Goal: Register for event/course

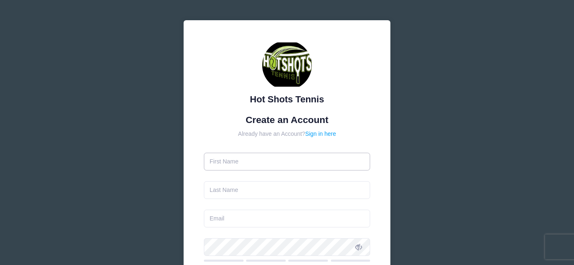
click at [257, 166] on input "text" at bounding box center [287, 162] width 167 height 18
type input "Tyler"
type input "[PERSON_NAME]"
type input "[PERSON_NAME][EMAIL_ADDRESS][PERSON_NAME][DOMAIN_NAME]"
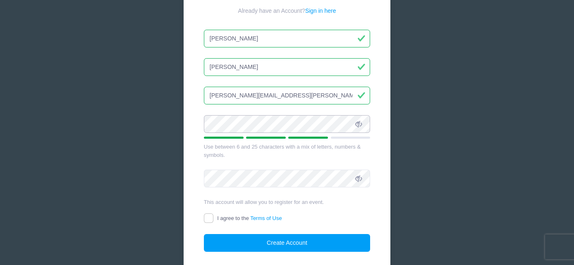
scroll to position [114, 0]
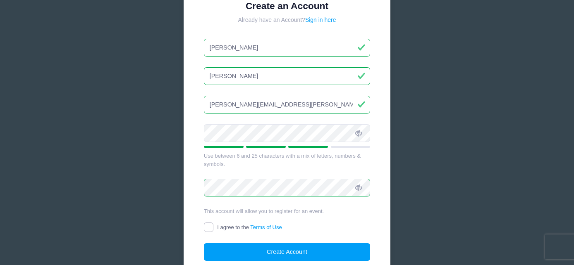
click at [208, 226] on input "I agree to the Terms of Use" at bounding box center [209, 228] width 10 height 10
checkbox input "true"
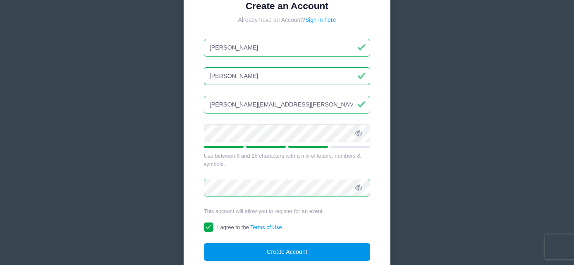
click at [233, 250] on button "Create Account" at bounding box center [287, 252] width 167 height 18
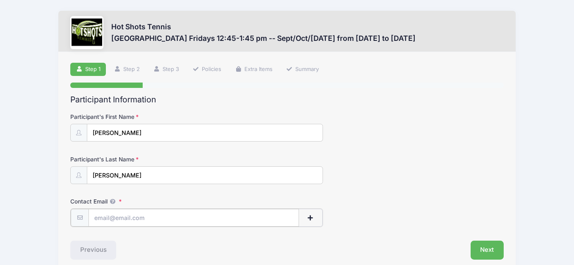
click at [178, 216] on input "Contact Email" at bounding box center [193, 218] width 210 height 18
type input "[PERSON_NAME][EMAIL_ADDRESS][PERSON_NAME][DOMAIN_NAME]"
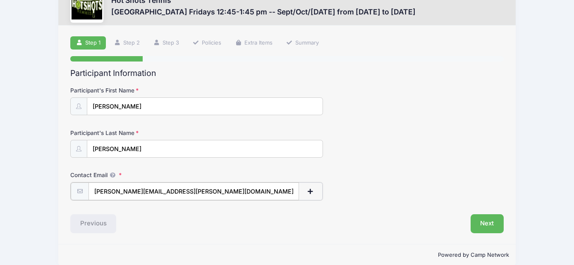
scroll to position [36, 0]
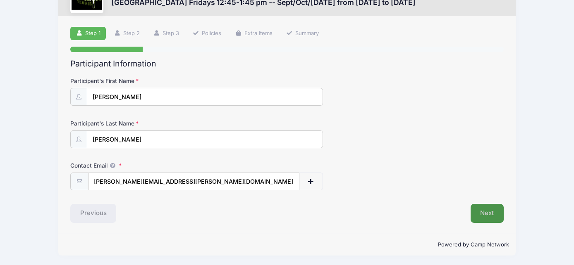
click at [493, 215] on button "Next" at bounding box center [486, 213] width 33 height 19
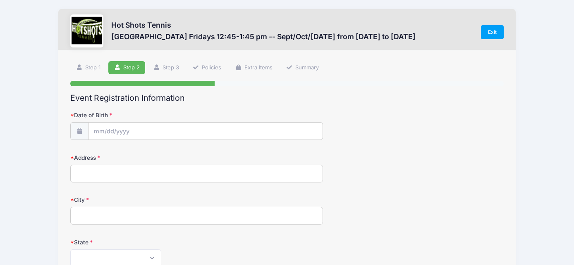
scroll to position [0, 0]
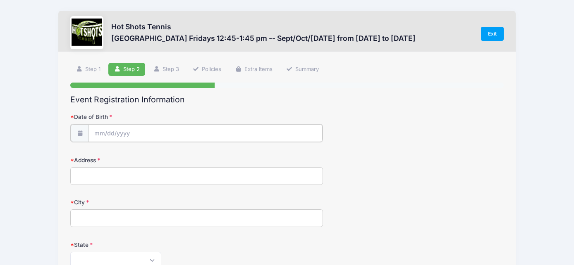
click at [157, 134] on input "Date of Birth" at bounding box center [205, 133] width 234 height 18
click at [175, 151] on span at bounding box center [177, 152] width 6 height 6
click at [177, 158] on span at bounding box center [177, 158] width 6 height 6
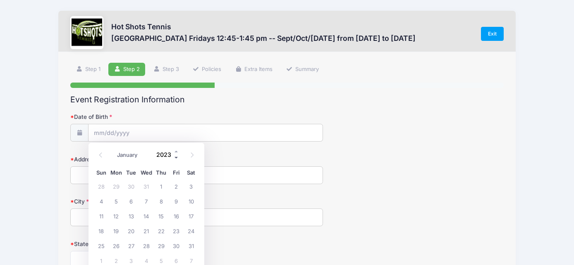
click at [177, 158] on span at bounding box center [177, 158] width 6 height 6
type input "2020"
click at [135, 155] on select "January February March April May June July August September October November De…" at bounding box center [131, 155] width 37 height 11
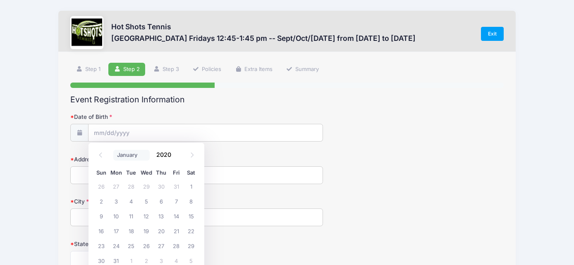
select select "1"
click at [113, 150] on select "January February March April May June July August September October November De…" at bounding box center [131, 155] width 37 height 11
click at [158, 224] on span "20" at bounding box center [161, 231] width 15 height 15
type input "[DATE]"
click at [145, 180] on input "Address" at bounding box center [196, 176] width 253 height 18
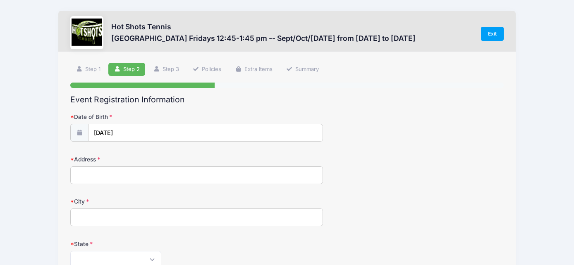
type input "[STREET_ADDRESS]"
type input "[GEOGRAPHIC_DATA]"
select select "CA"
type input "90278"
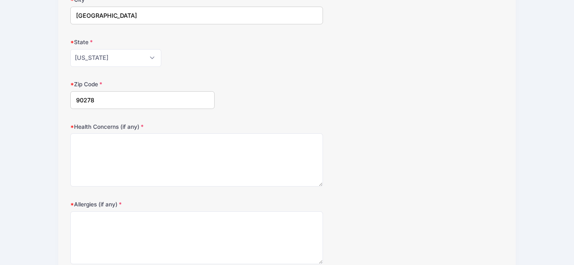
scroll to position [213, 0]
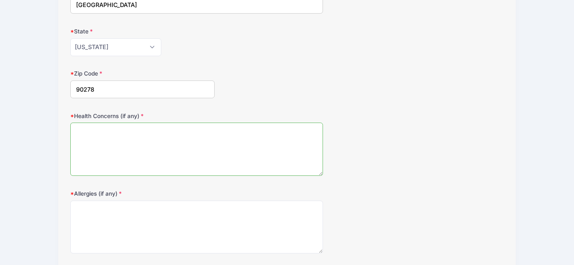
click at [191, 151] on textarea "Health Concerns (if any)" at bounding box center [196, 149] width 253 height 53
type textarea "None"
click at [150, 208] on textarea "Allergies (if any)" at bounding box center [196, 227] width 253 height 53
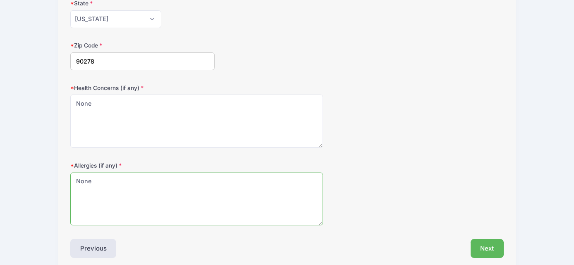
scroll to position [276, 0]
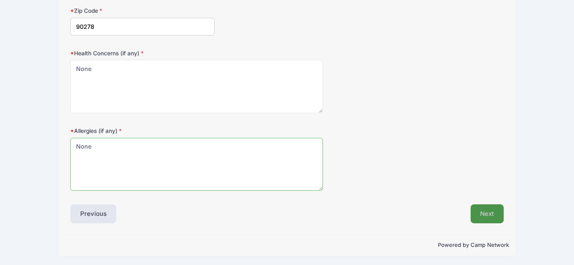
type textarea "None"
click at [497, 212] on button "Next" at bounding box center [486, 214] width 33 height 19
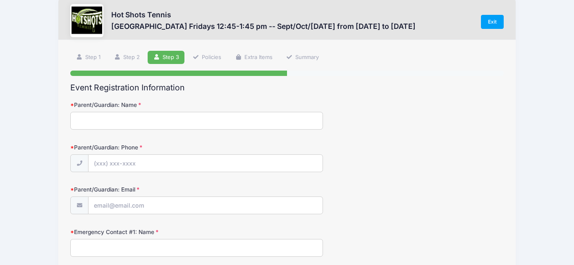
scroll to position [0, 0]
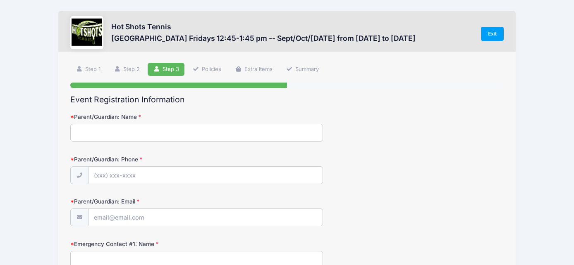
click at [179, 128] on input "Parent/Guardian: Name" at bounding box center [196, 133] width 253 height 18
type input "[PERSON_NAME]"
type input "[PHONE_NUMBER]"
type input "[PERSON_NAME][EMAIL_ADDRESS][PERSON_NAME][DOMAIN_NAME]"
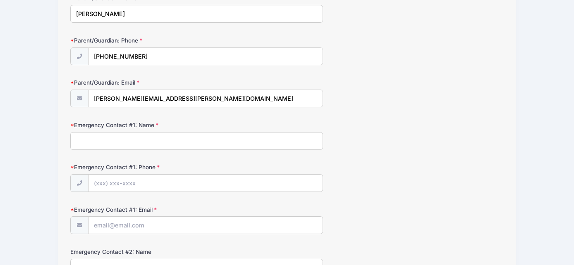
scroll to position [120, 0]
click at [160, 136] on input "Emergency Contact #1: Name" at bounding box center [196, 140] width 253 height 18
type input "[PERSON_NAME]"
click at [152, 174] on input "Emergency Contact #1: Phone" at bounding box center [205, 183] width 234 height 18
type input "[PHONE_NUMBER]"
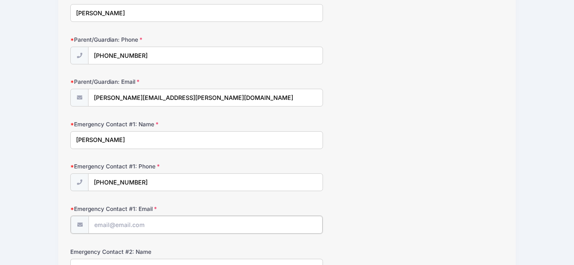
click at [145, 228] on input "Emergency Contact #1: Email" at bounding box center [205, 225] width 234 height 18
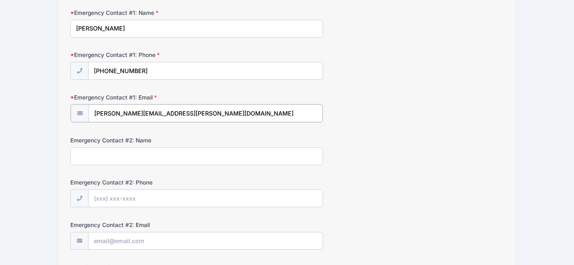
scroll to position [268, 0]
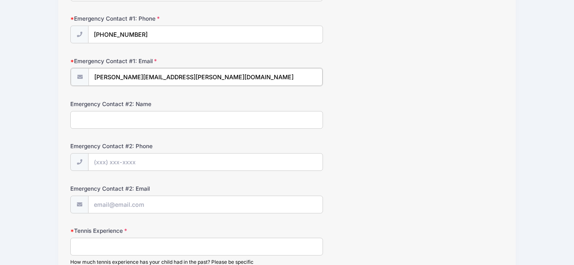
type input "[PERSON_NAME][EMAIL_ADDRESS][PERSON_NAME][DOMAIN_NAME]"
click at [269, 115] on input "Emergency Contact #2: Name" at bounding box center [196, 119] width 253 height 18
type input "[PERSON_NAME]"
click at [215, 160] on input "Emergency Contact #2: Phone" at bounding box center [205, 162] width 234 height 18
type input "[PHONE_NUMBER]"
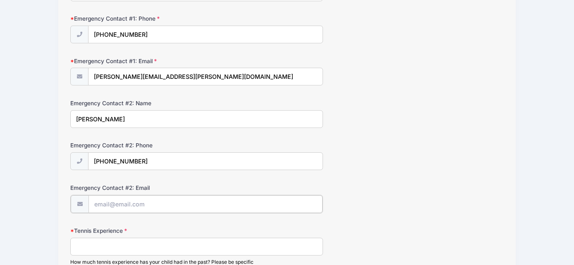
click at [165, 196] on input "Emergency Contact #2: Email" at bounding box center [205, 204] width 234 height 18
type input "[PERSON_NAME][EMAIL_ADDRESS][PERSON_NAME][DOMAIN_NAME]"
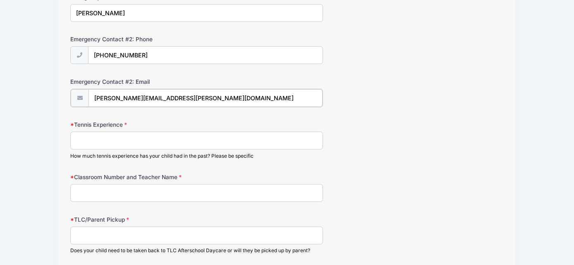
scroll to position [366, 0]
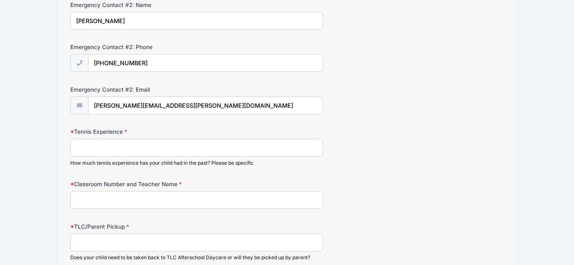
click at [172, 147] on input "Tennis Experience" at bounding box center [196, 148] width 253 height 18
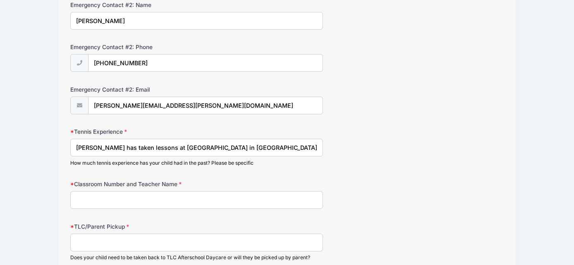
click at [160, 145] on input "[PERSON_NAME] has taken lessons at [GEOGRAPHIC_DATA] in [GEOGRAPHIC_DATA]" at bounding box center [196, 148] width 253 height 18
click at [164, 147] on input "[PERSON_NAME] has taken lessons at [GEOGRAPHIC_DATA] in [GEOGRAPHIC_DATA]" at bounding box center [196, 148] width 253 height 18
type input "[PERSON_NAME] has taken lessons at [GEOGRAPHIC_DATA] in [GEOGRAPHIC_DATA]"
click at [140, 193] on input "Classroom Number and Teacher Name" at bounding box center [196, 200] width 253 height 18
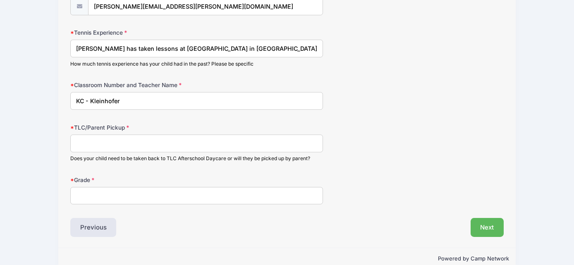
scroll to position [463, 0]
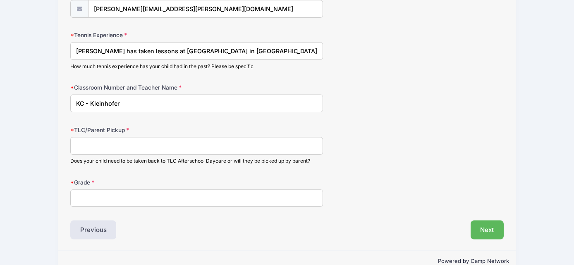
type input "KC - Kleinhofer"
click at [136, 146] on input "TLC/Parent Pickup" at bounding box center [196, 146] width 253 height 18
click at [83, 142] on input "EC Daycare" at bounding box center [196, 146] width 253 height 18
type input "ECC Daycare"
click at [120, 203] on input "Grade" at bounding box center [196, 199] width 253 height 18
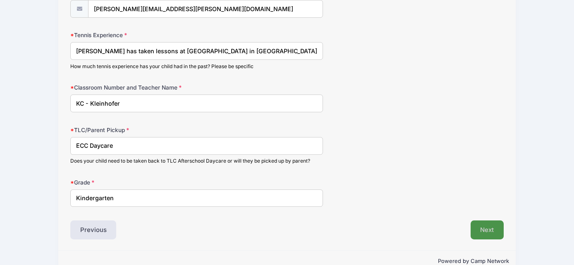
type input "Kindergarten"
click at [479, 231] on button "Next" at bounding box center [486, 230] width 33 height 19
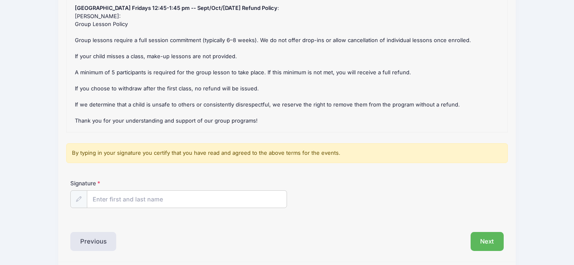
scroll to position [136, 0]
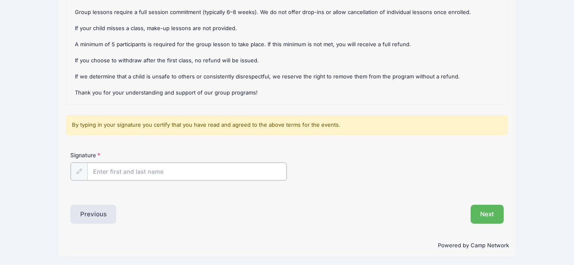
click at [124, 170] on input "Signature" at bounding box center [186, 172] width 199 height 18
type input "[PERSON_NAME]"
click at [289, 212] on div "Next" at bounding box center [397, 213] width 221 height 19
click at [487, 212] on button "Next" at bounding box center [486, 213] width 33 height 19
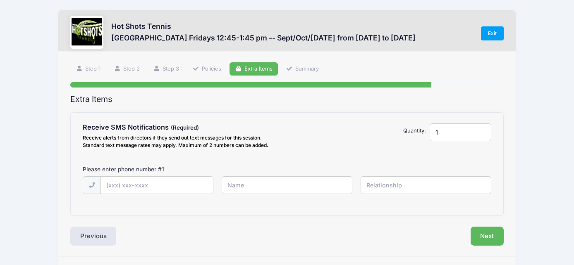
scroll to position [0, 0]
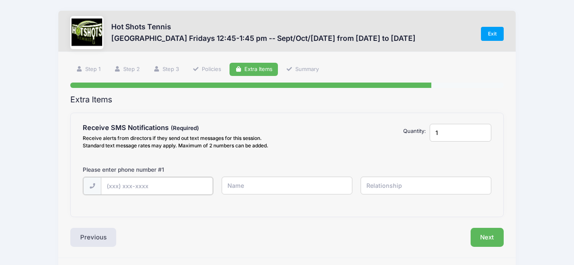
click at [0, 0] on input "text" at bounding box center [0, 0] width 0 height 0
type input "[PHONE_NUMBER]"
click at [0, 0] on input "text" at bounding box center [0, 0] width 0 height 0
click at [0, 0] on input "[PERSON_NAME]" at bounding box center [0, 0] width 0 height 0
type input "[PERSON_NAME]"
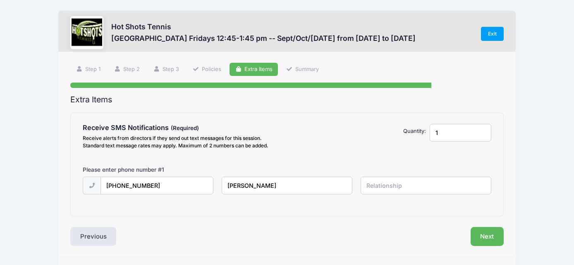
click at [0, 0] on input "text" at bounding box center [0, 0] width 0 height 0
type input "Father"
click at [491, 230] on button "Next" at bounding box center [486, 236] width 33 height 19
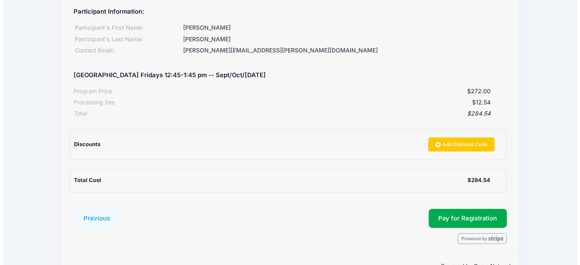
scroll to position [105, 0]
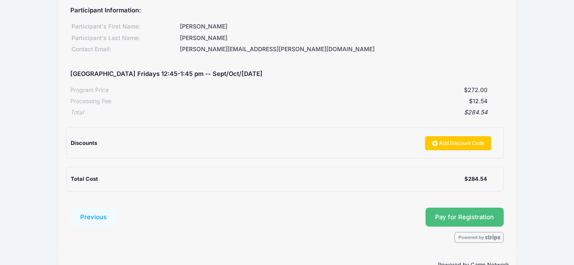
click at [473, 216] on span "Pay for Registration" at bounding box center [464, 217] width 59 height 7
